Goal: Task Accomplishment & Management: Use online tool/utility

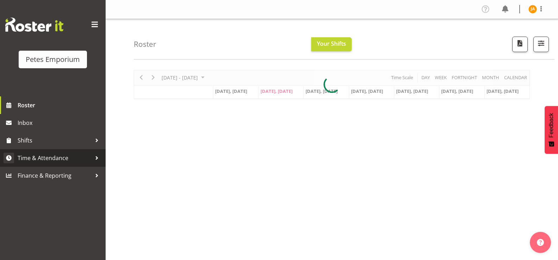
click at [75, 151] on link "Time & Attendance" at bounding box center [53, 158] width 106 height 18
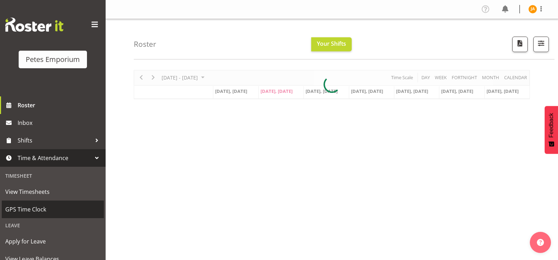
click at [35, 202] on link "GPS Time Clock" at bounding box center [53, 210] width 102 height 18
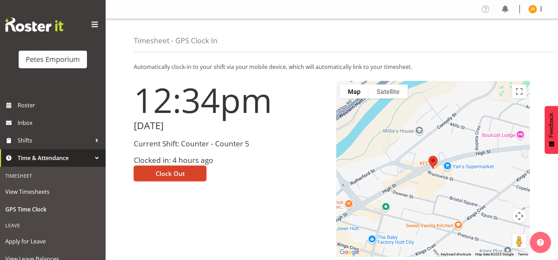
click at [192, 175] on button "Clock Out" at bounding box center [170, 174] width 73 height 16
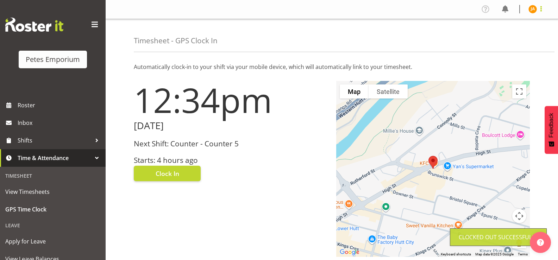
click at [541, 11] on span at bounding box center [541, 9] width 8 height 8
click at [508, 39] on link "Log Out" at bounding box center [512, 37] width 68 height 13
